Goal: Task Accomplishment & Management: Use online tool/utility

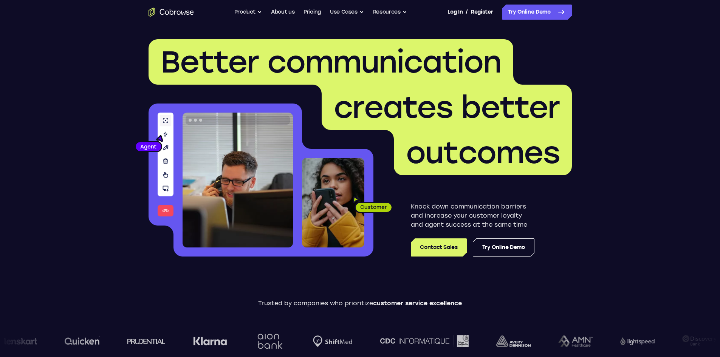
scroll to position [76, 0]
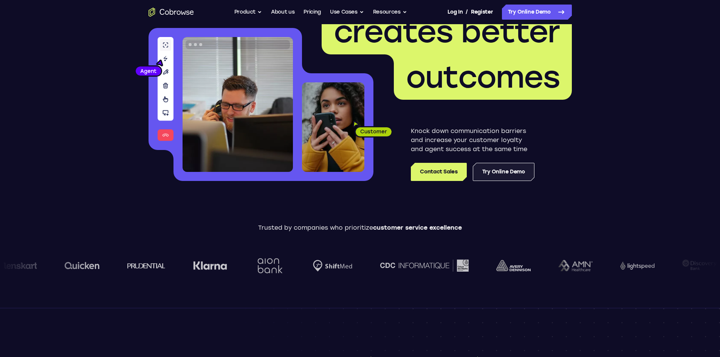
click at [504, 177] on link "Try Online Demo" at bounding box center [504, 172] width 62 height 18
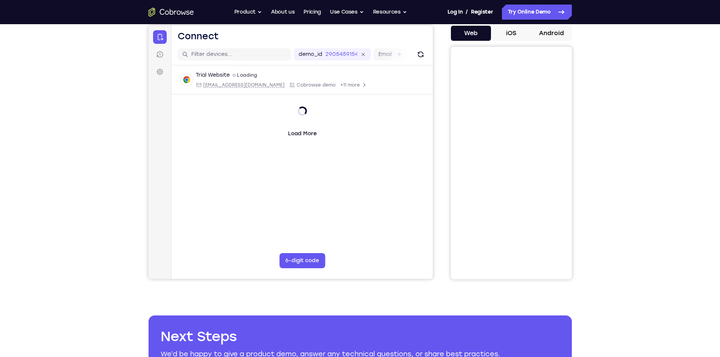
scroll to position [76, 0]
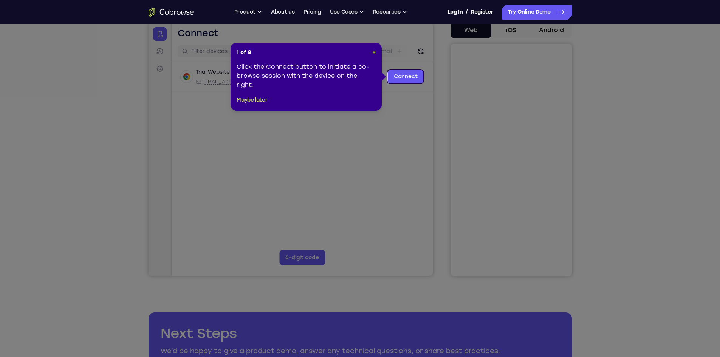
click at [374, 52] on span "×" at bounding box center [373, 52] width 3 height 6
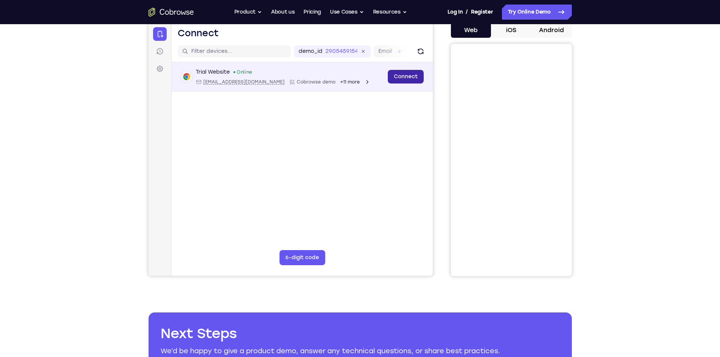
click at [406, 77] on link "Connect" at bounding box center [405, 77] width 36 height 14
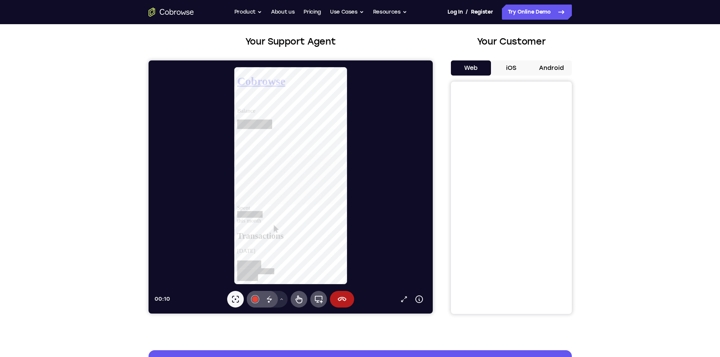
scroll to position [718, 0]
click at [512, 72] on button "iOS" at bounding box center [511, 67] width 40 height 15
click at [340, 302] on icon at bounding box center [341, 299] width 9 height 9
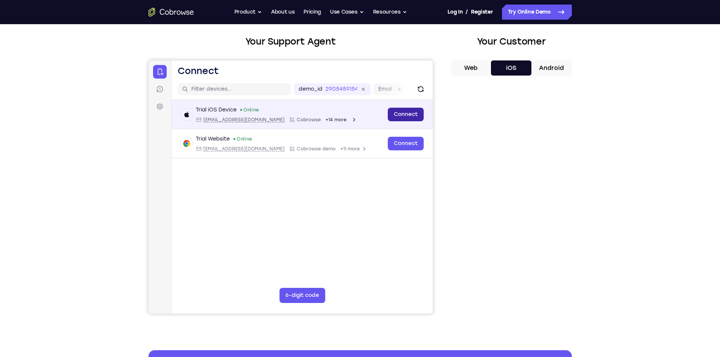
click at [406, 112] on link "Connect" at bounding box center [405, 115] width 36 height 14
